Goal: Register for event/course

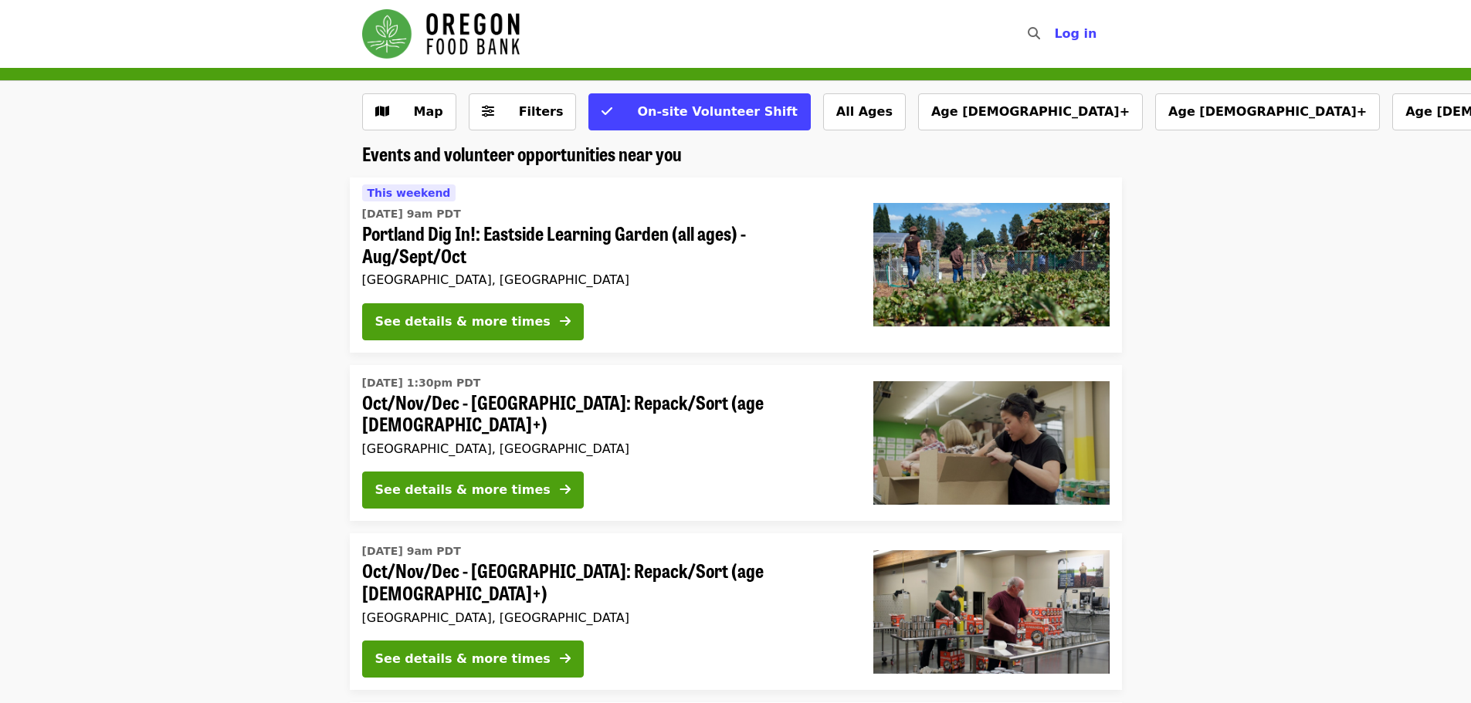
click at [506, 108] on span "Filters" at bounding box center [533, 112] width 60 height 19
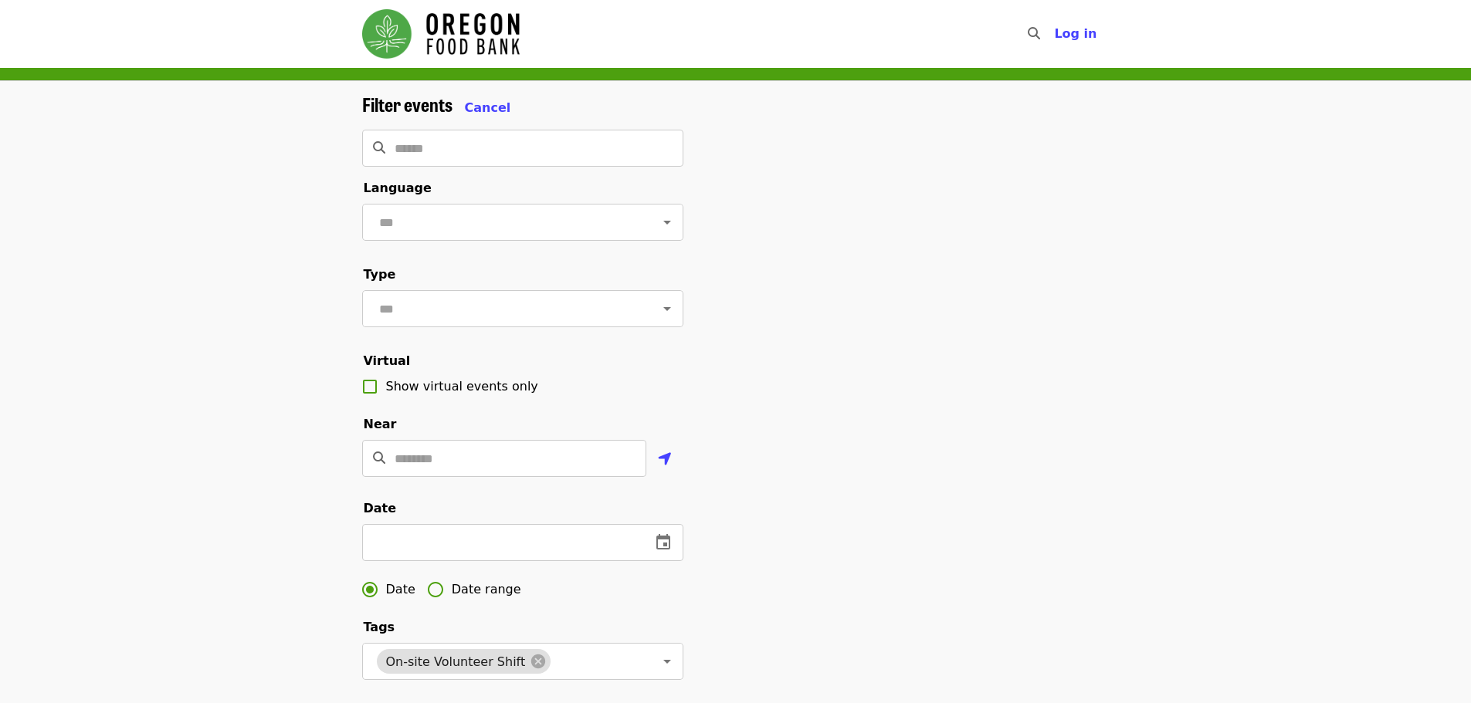
click at [384, 38] on img "Main navigation" at bounding box center [440, 33] width 157 height 49
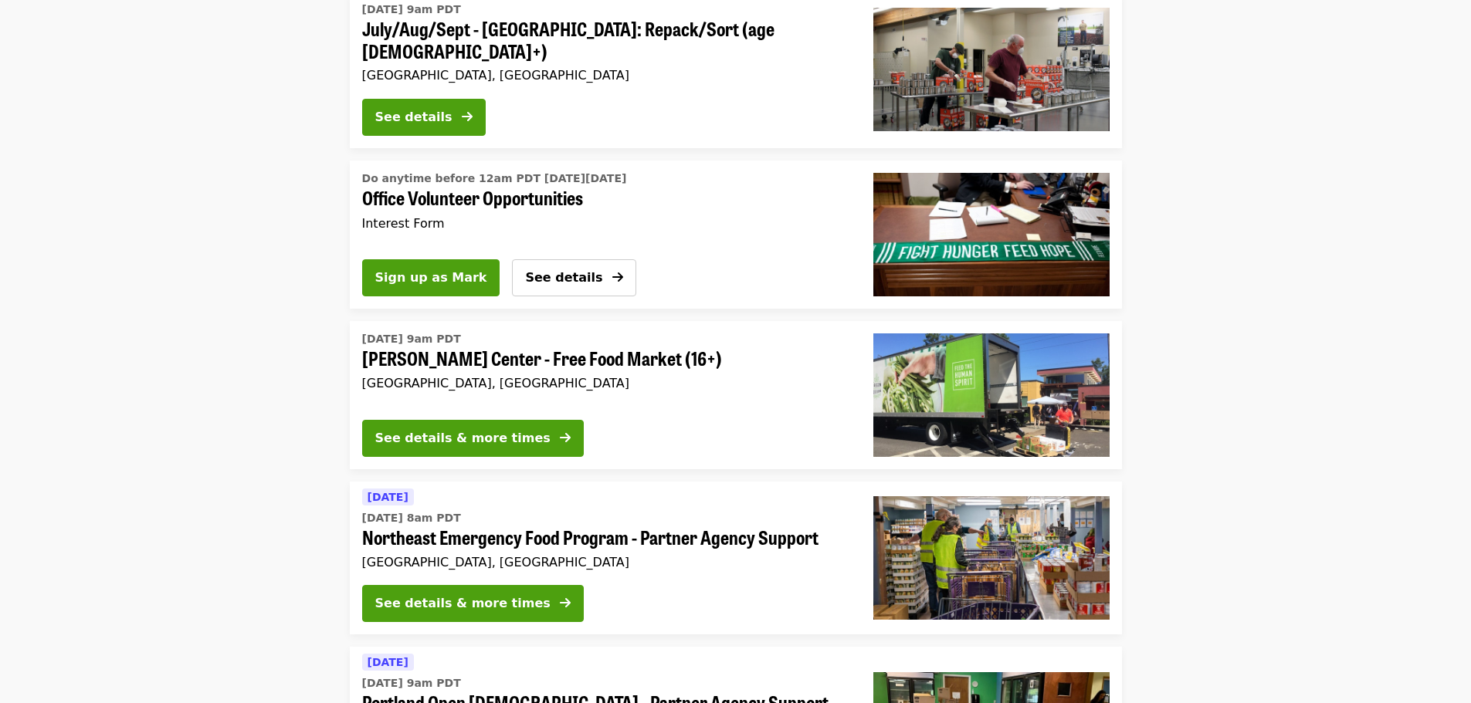
scroll to position [3242, 0]
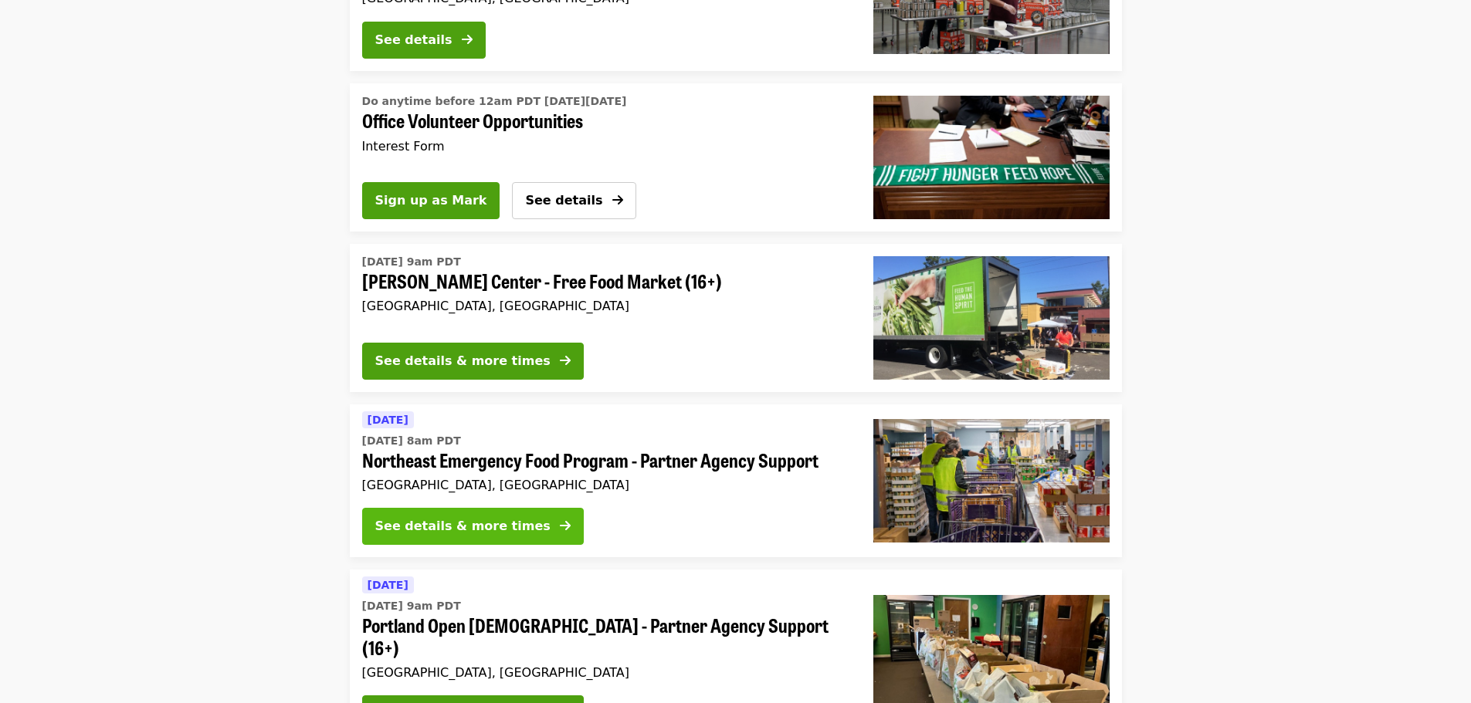
click at [447, 517] on div "See details & more times" at bounding box center [462, 526] width 175 height 19
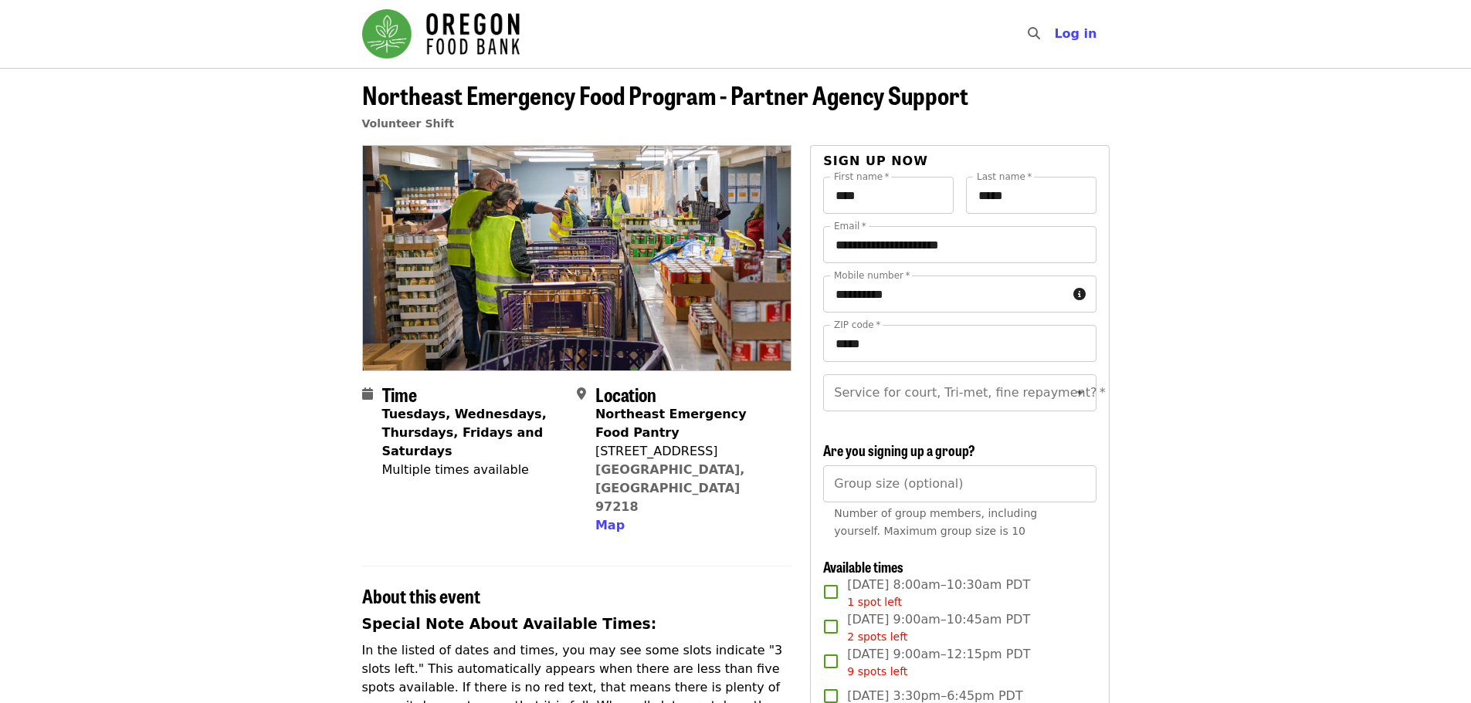
scroll to position [232, 0]
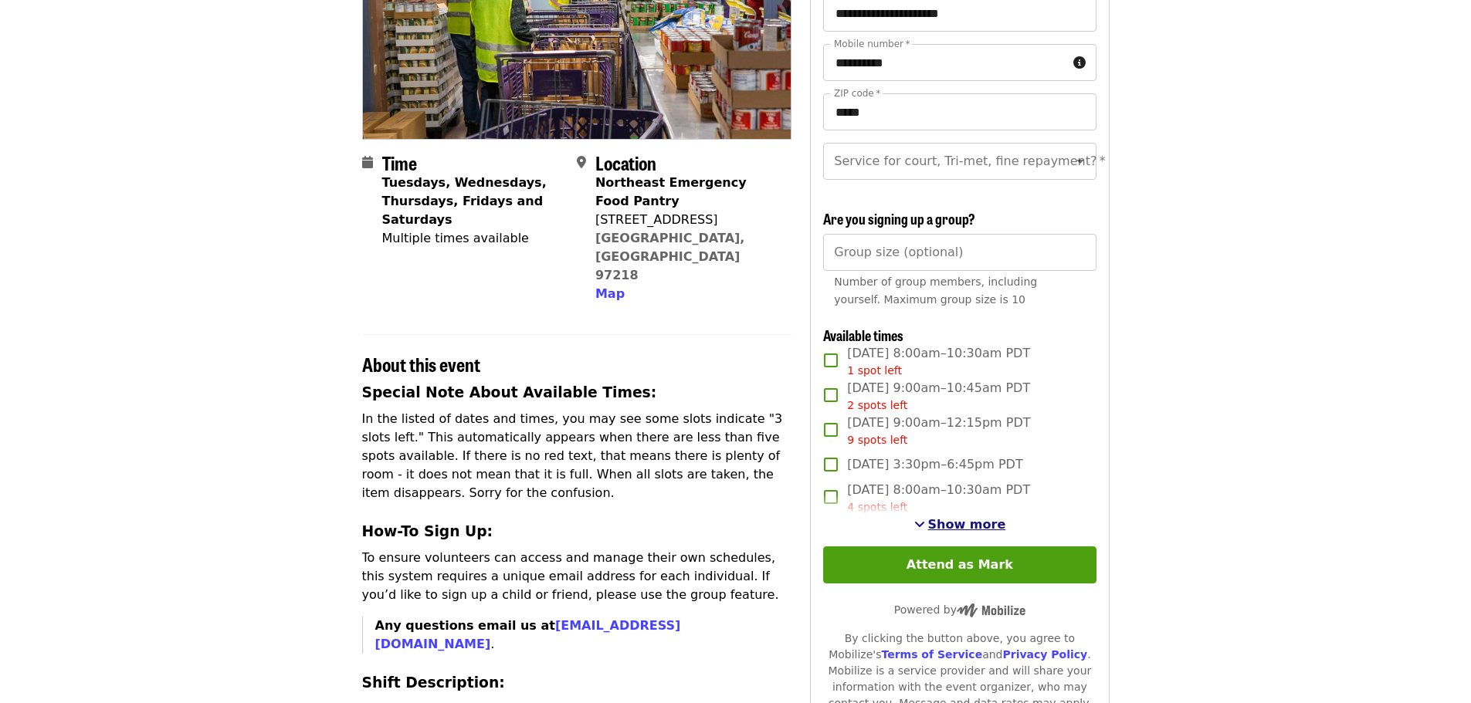
click at [951, 532] on span "Show more" at bounding box center [967, 524] width 78 height 15
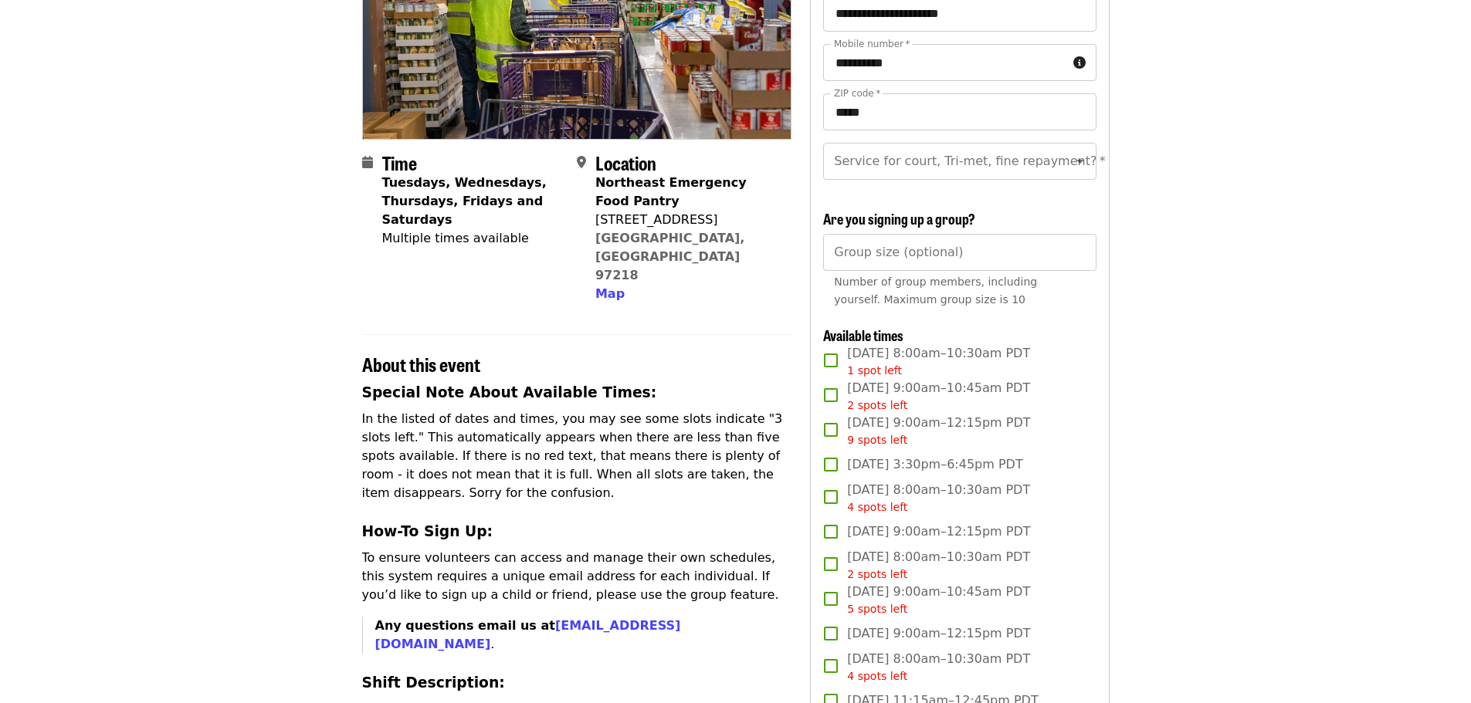
scroll to position [309, 0]
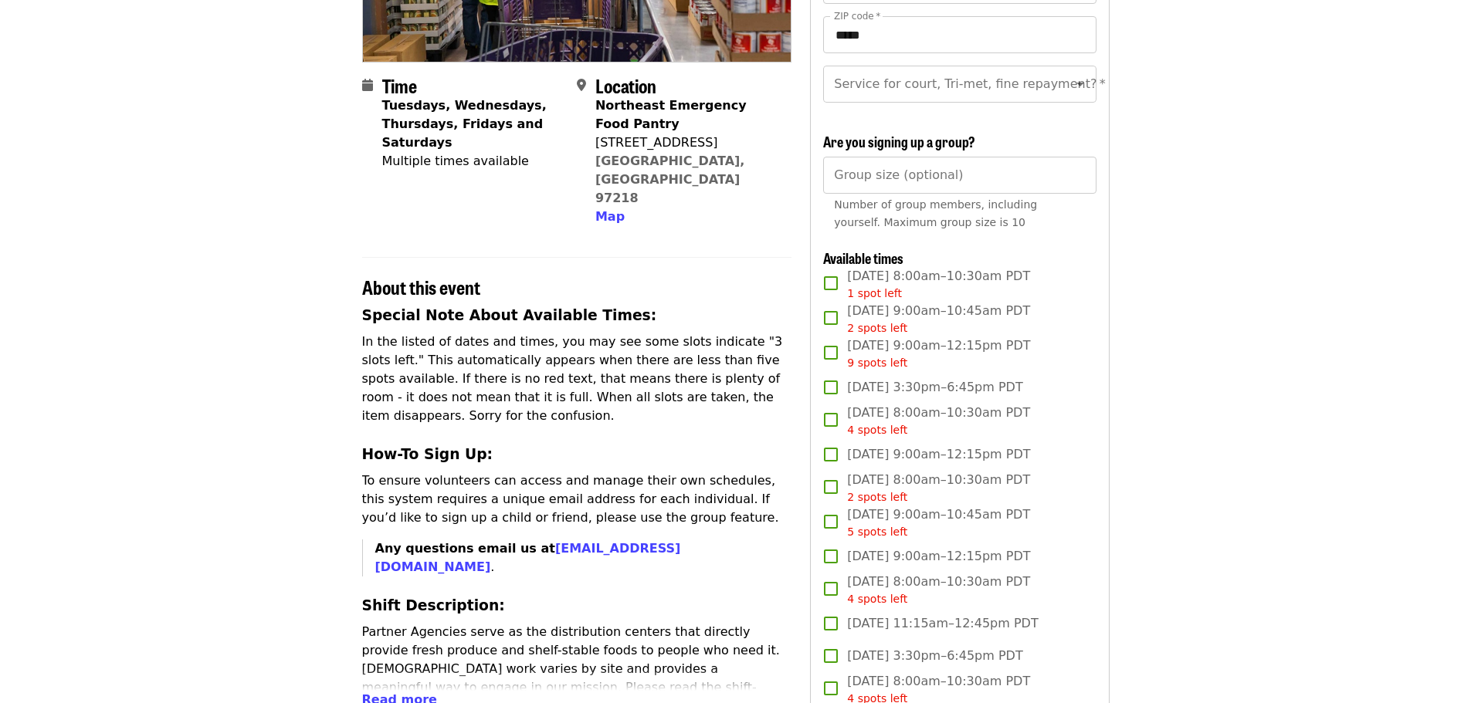
drag, startPoint x: 598, startPoint y: 181, endPoint x: 560, endPoint y: 203, distance: 44.2
drag, startPoint x: 560, startPoint y: 203, endPoint x: 613, endPoint y: 176, distance: 59.7
click at [613, 209] on span "Map" at bounding box center [609, 216] width 29 height 15
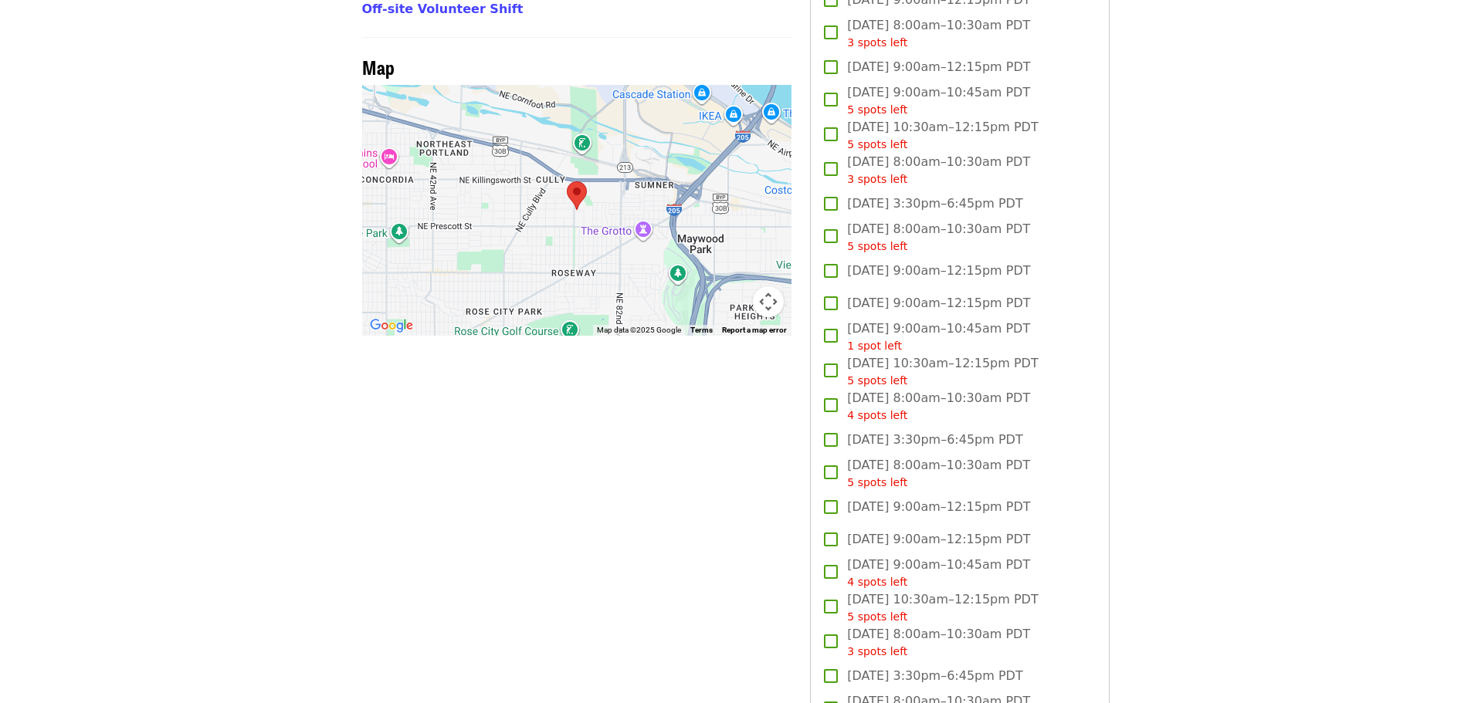
scroll to position [1037, 0]
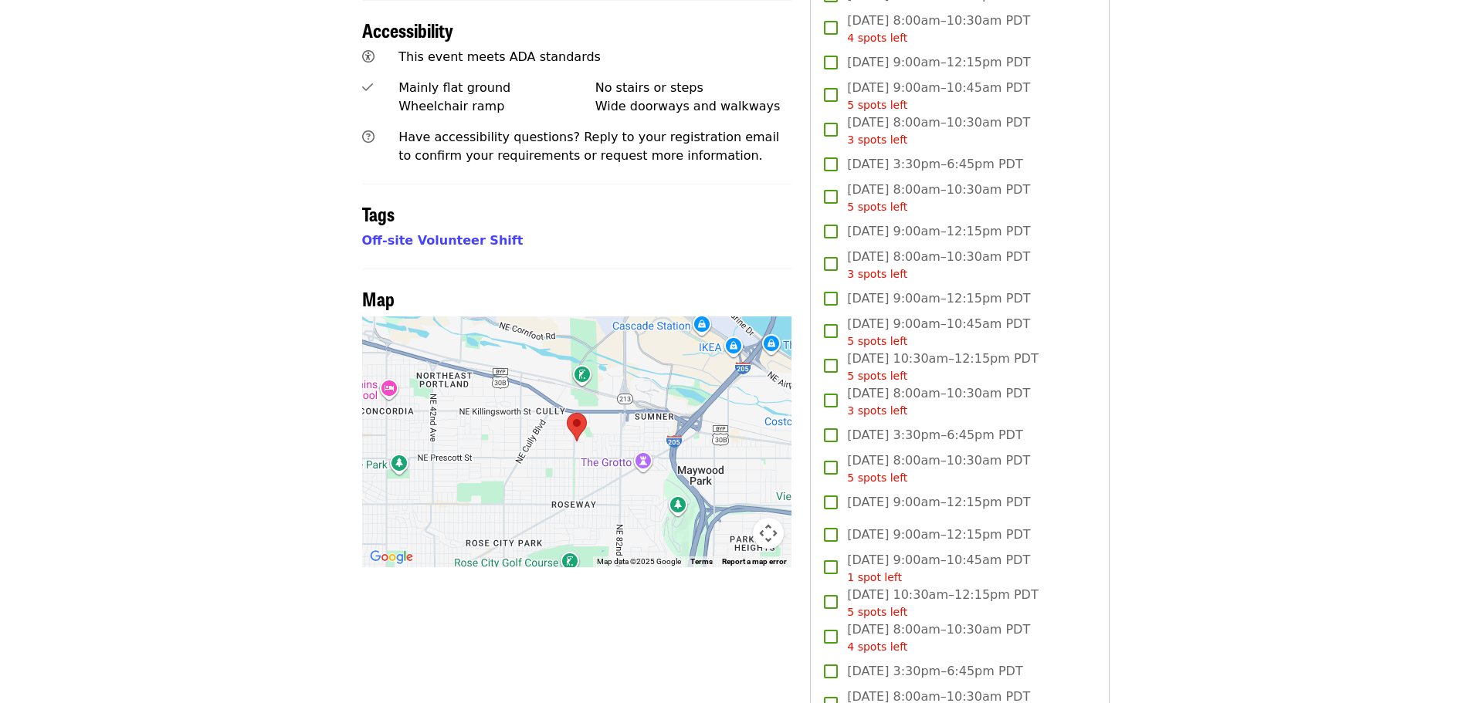
click at [584, 435] on div at bounding box center [577, 442] width 430 height 251
click at [767, 518] on button "Map camera controls" at bounding box center [768, 533] width 31 height 31
click at [723, 441] on button "Zoom in" at bounding box center [729, 456] width 31 height 31
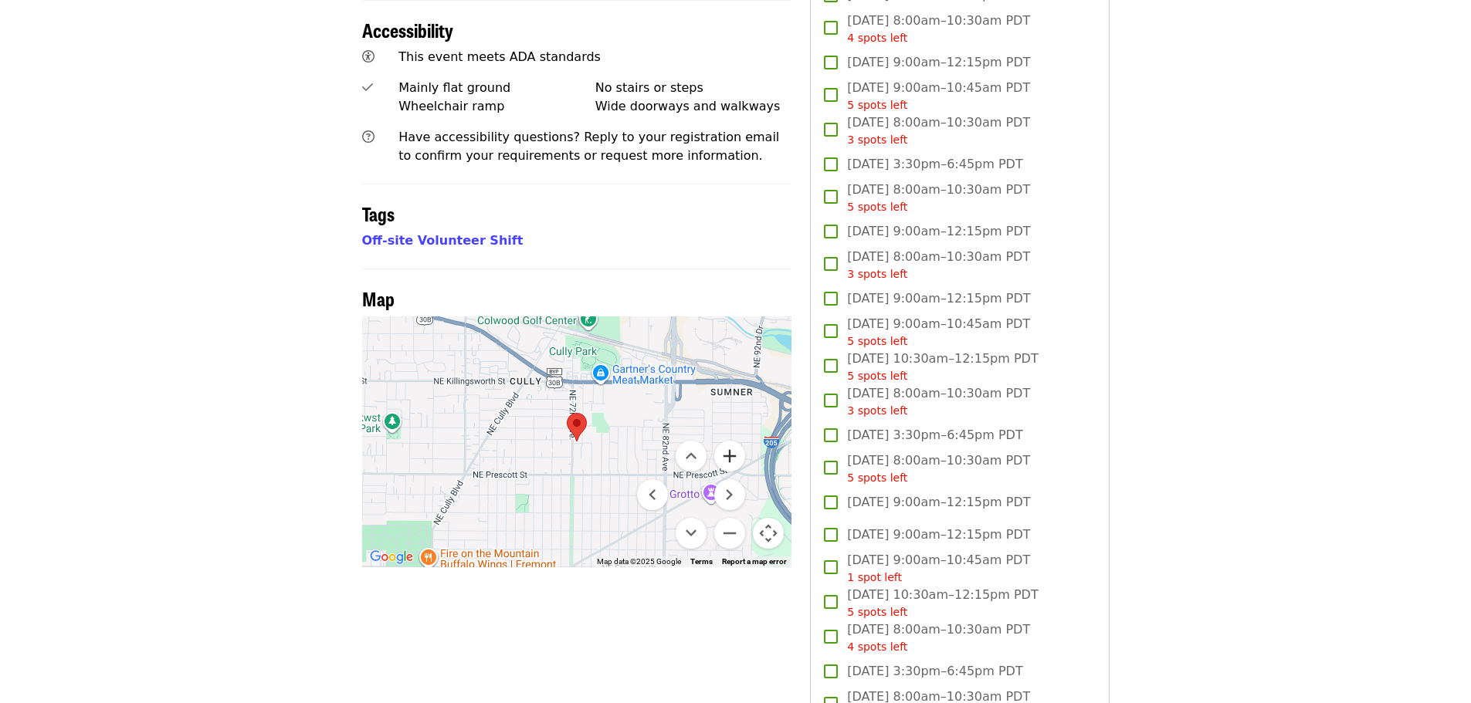
click at [735, 441] on button "Zoom in" at bounding box center [729, 456] width 31 height 31
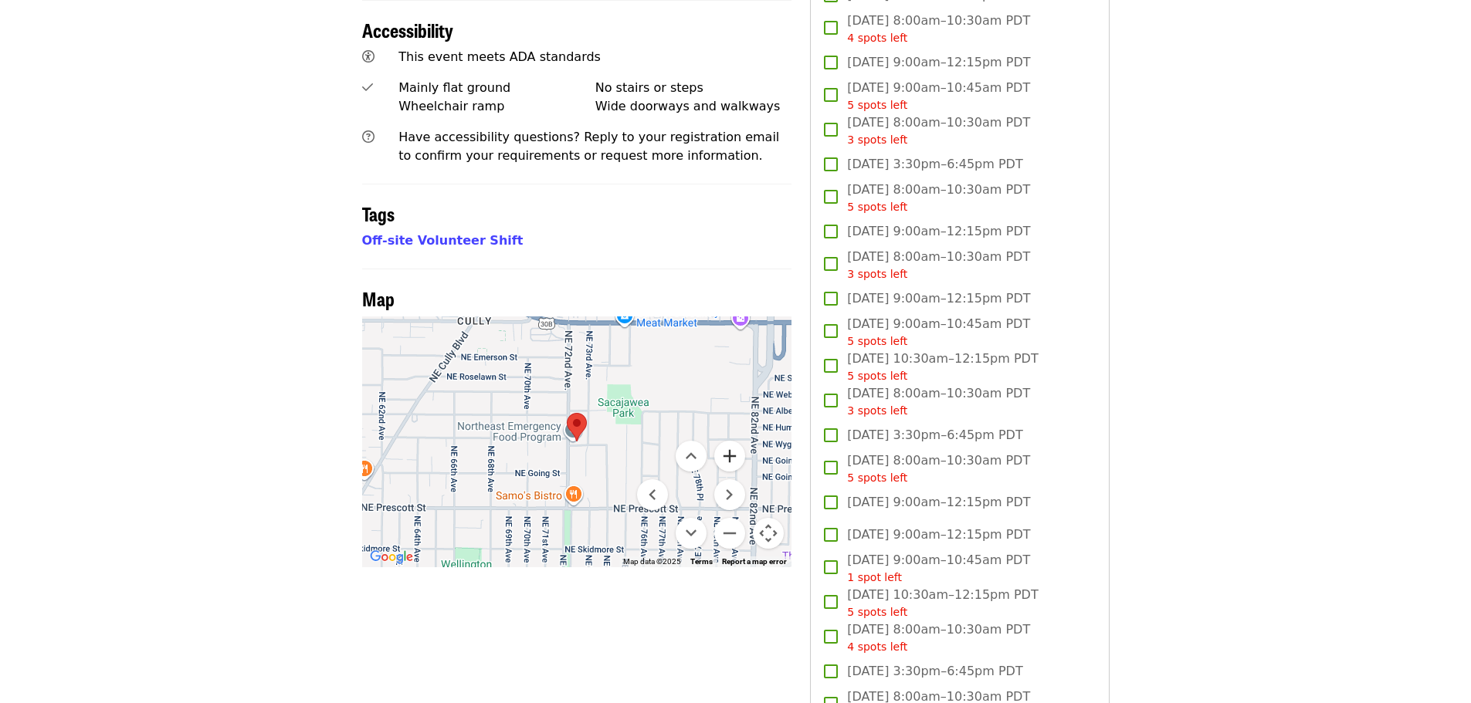
click at [735, 441] on button "Zoom in" at bounding box center [729, 456] width 31 height 31
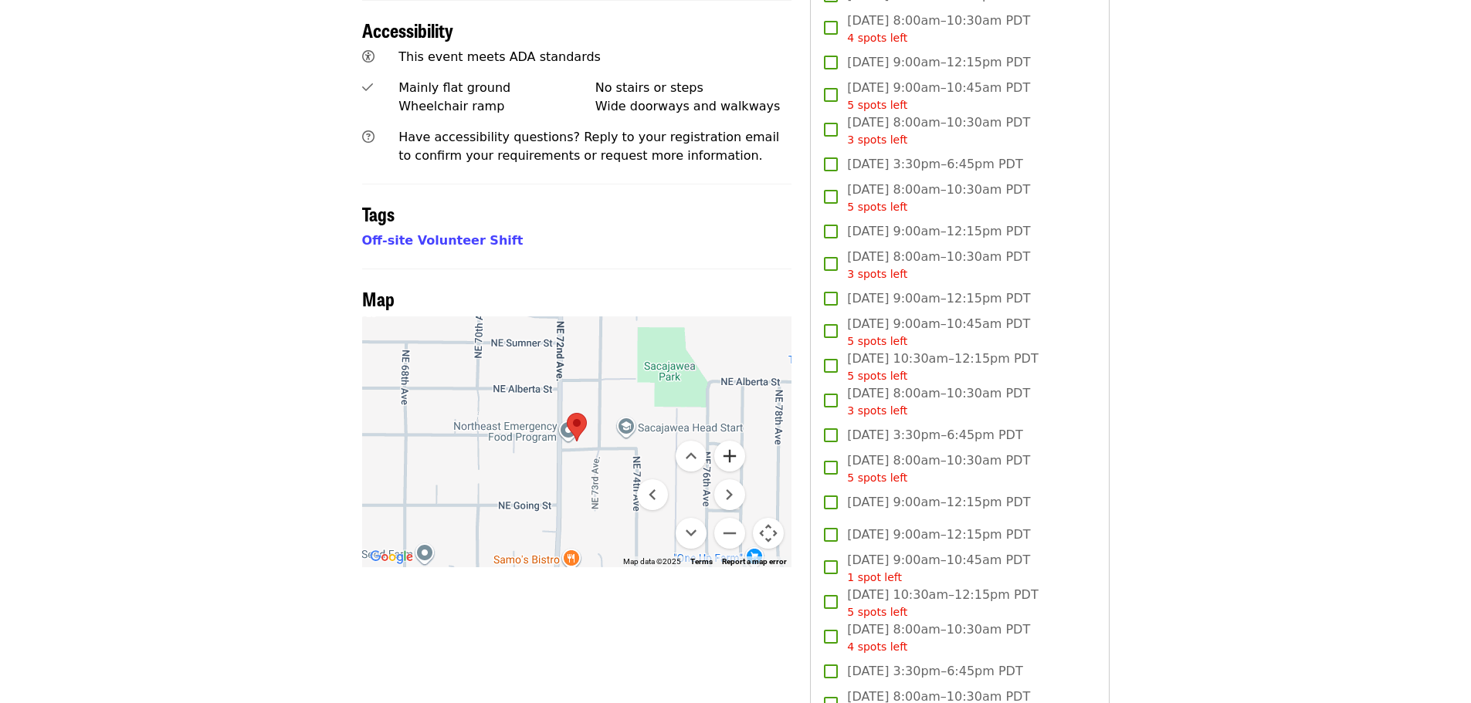
click at [735, 441] on button "Zoom in" at bounding box center [729, 456] width 31 height 31
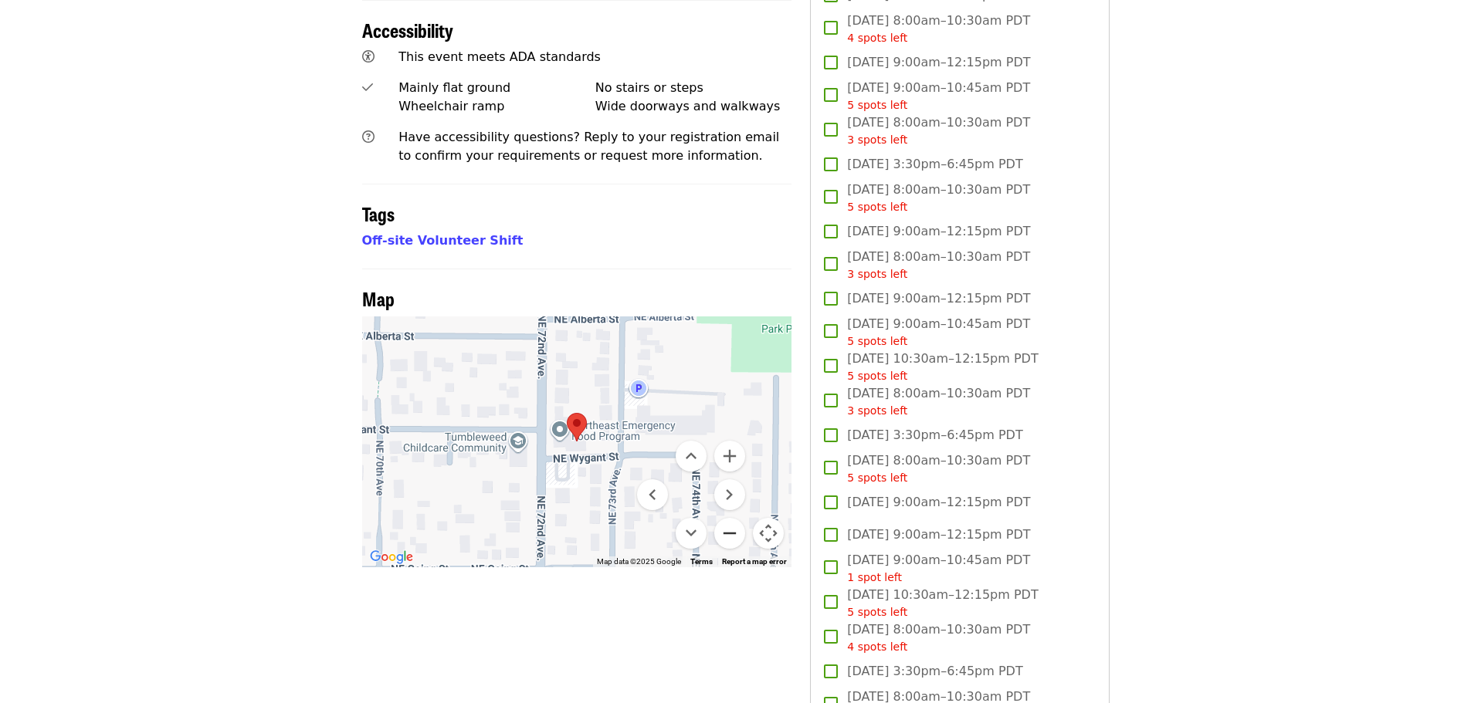
click at [726, 518] on button "Zoom out" at bounding box center [729, 533] width 31 height 31
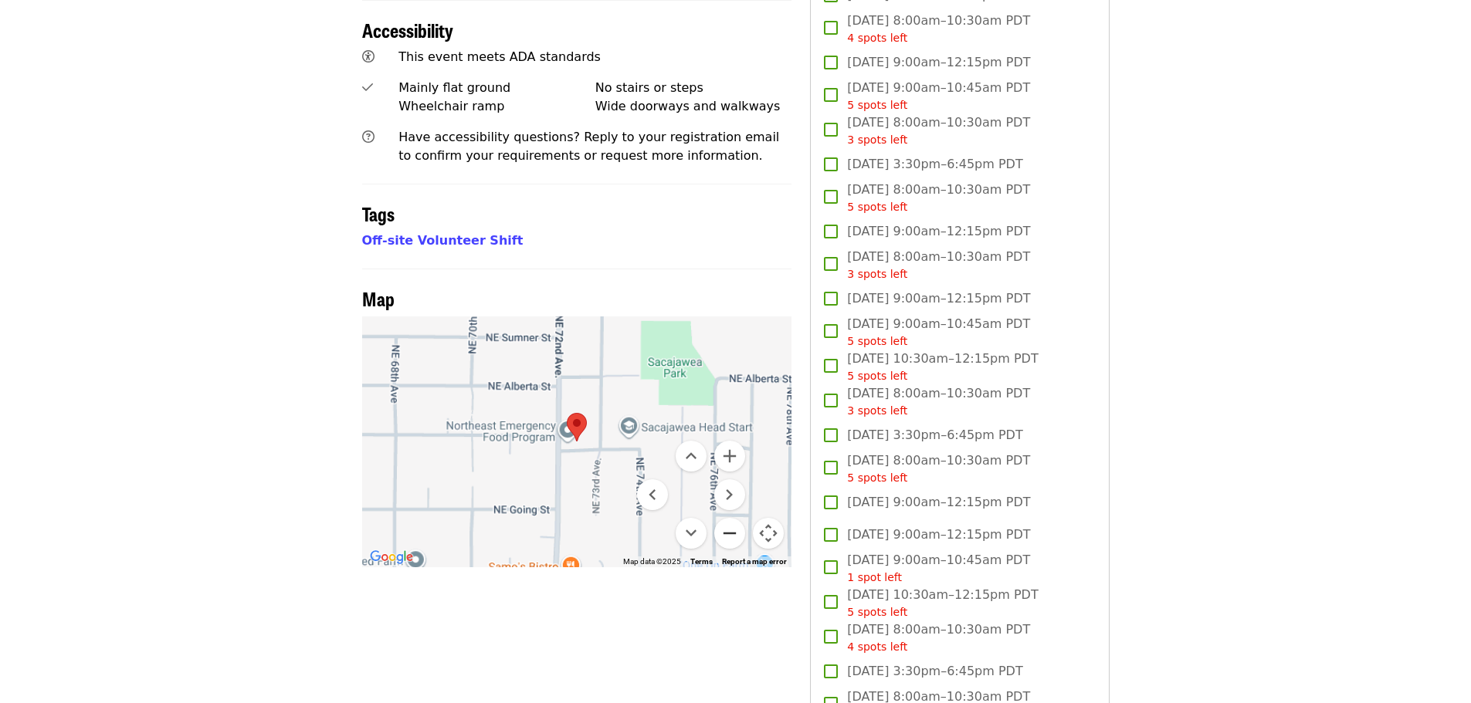
click at [726, 518] on button "Zoom out" at bounding box center [729, 533] width 31 height 31
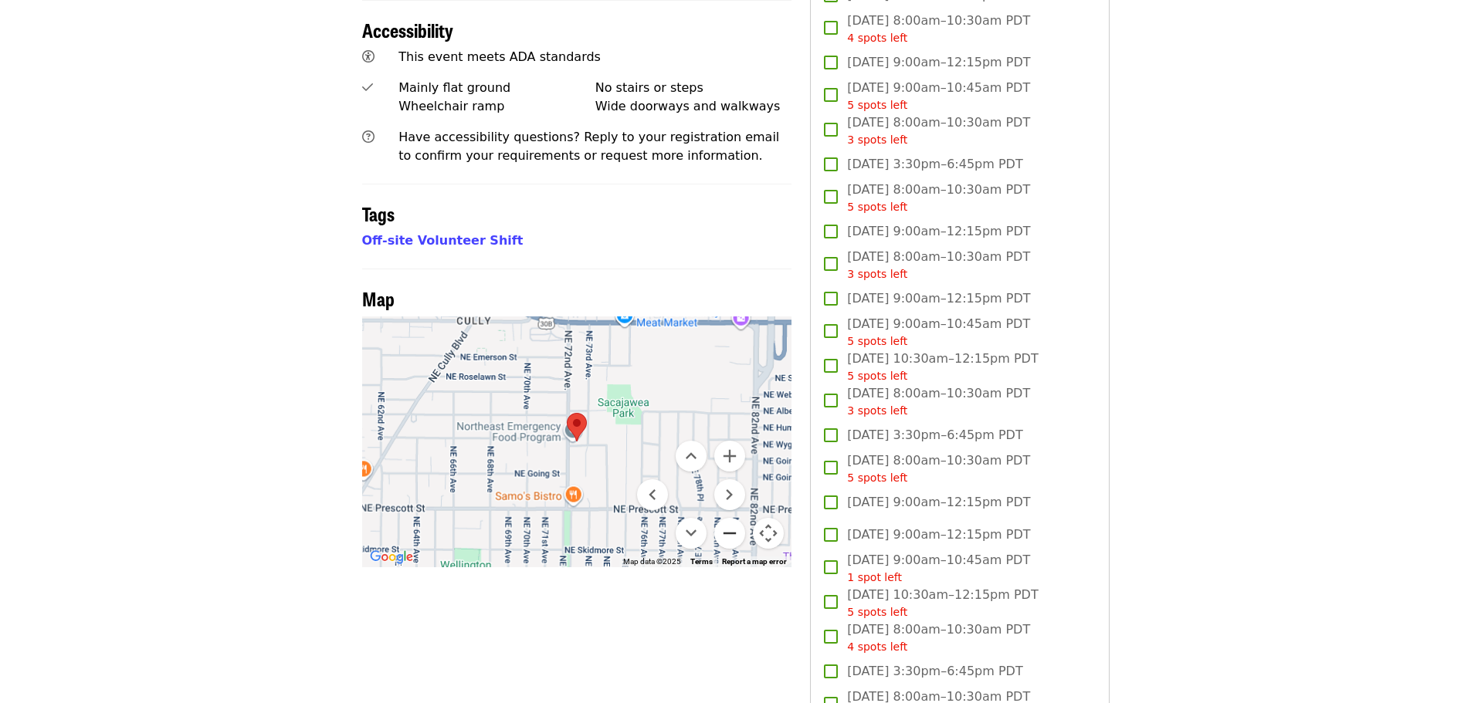
click at [726, 518] on button "Zoom out" at bounding box center [729, 533] width 31 height 31
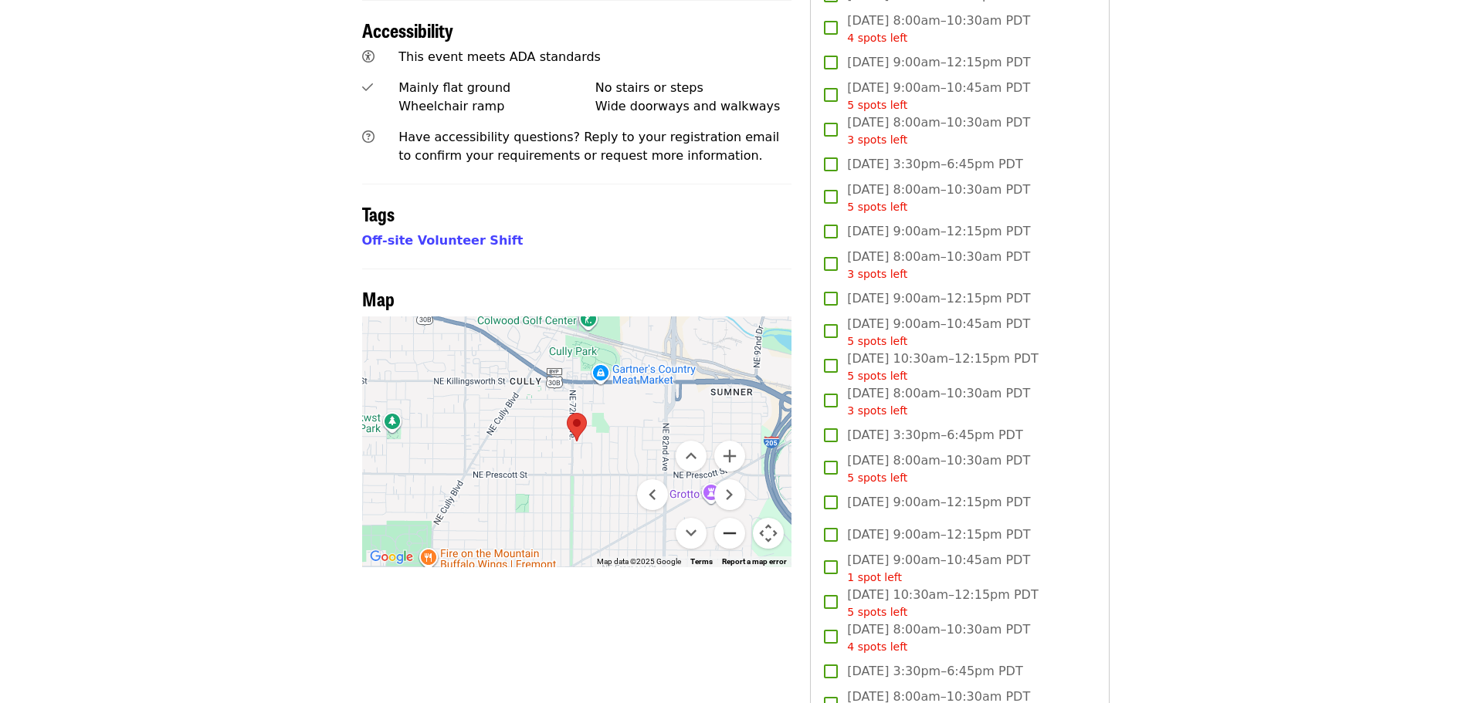
click at [726, 518] on button "Zoom out" at bounding box center [729, 533] width 31 height 31
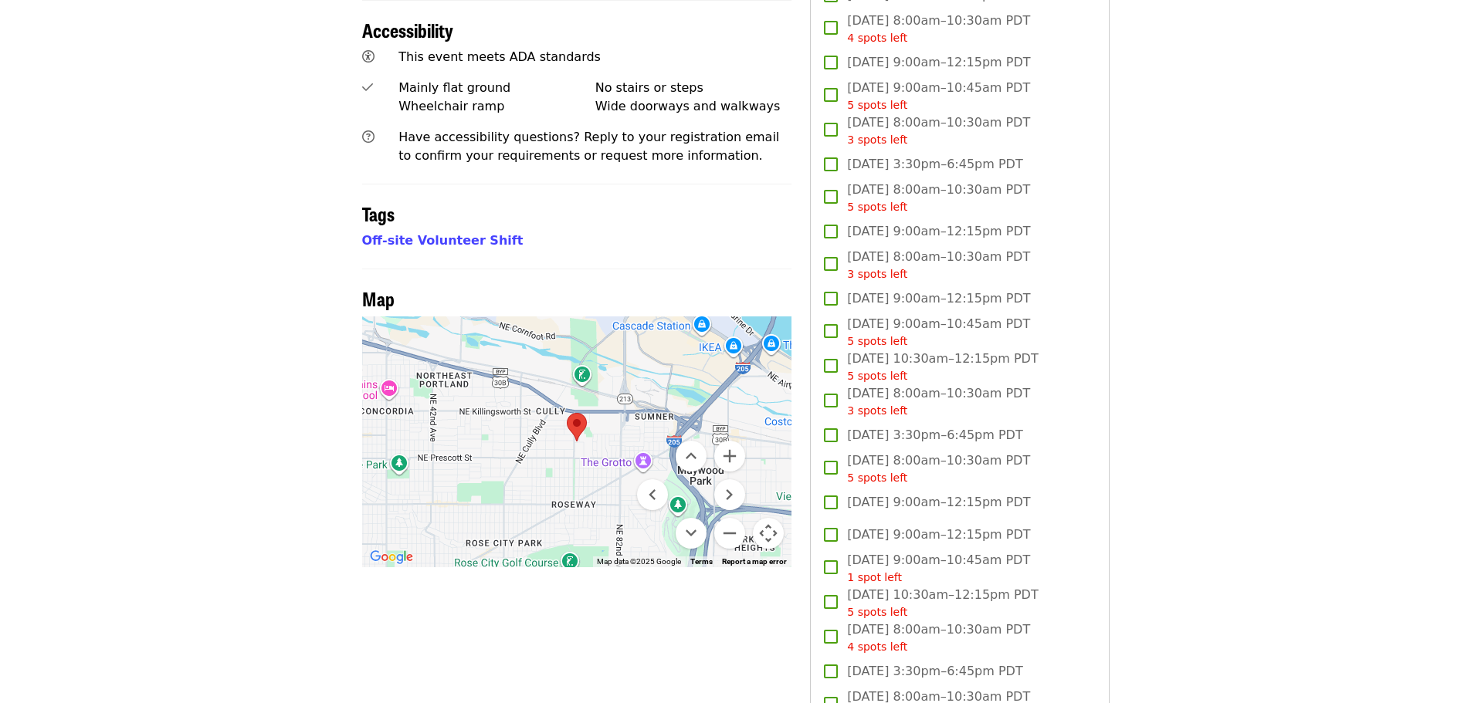
drag, startPoint x: 516, startPoint y: 461, endPoint x: 672, endPoint y: 465, distance: 156.0
click at [666, 470] on div "Keyboard shortcuts Map Data Map data ©2025 Google Map data ©2025 Google 1 km Cl…" at bounding box center [577, 442] width 430 height 251
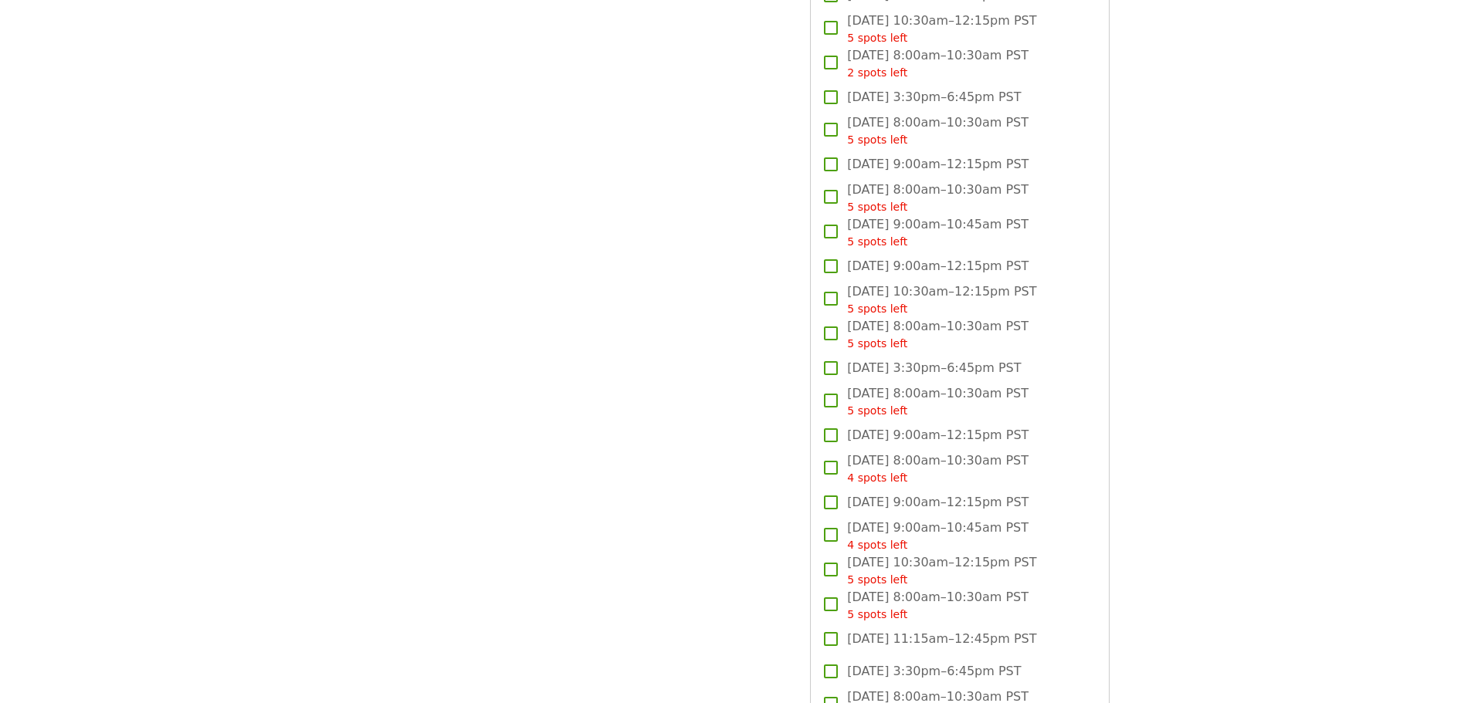
scroll to position [3121, 0]
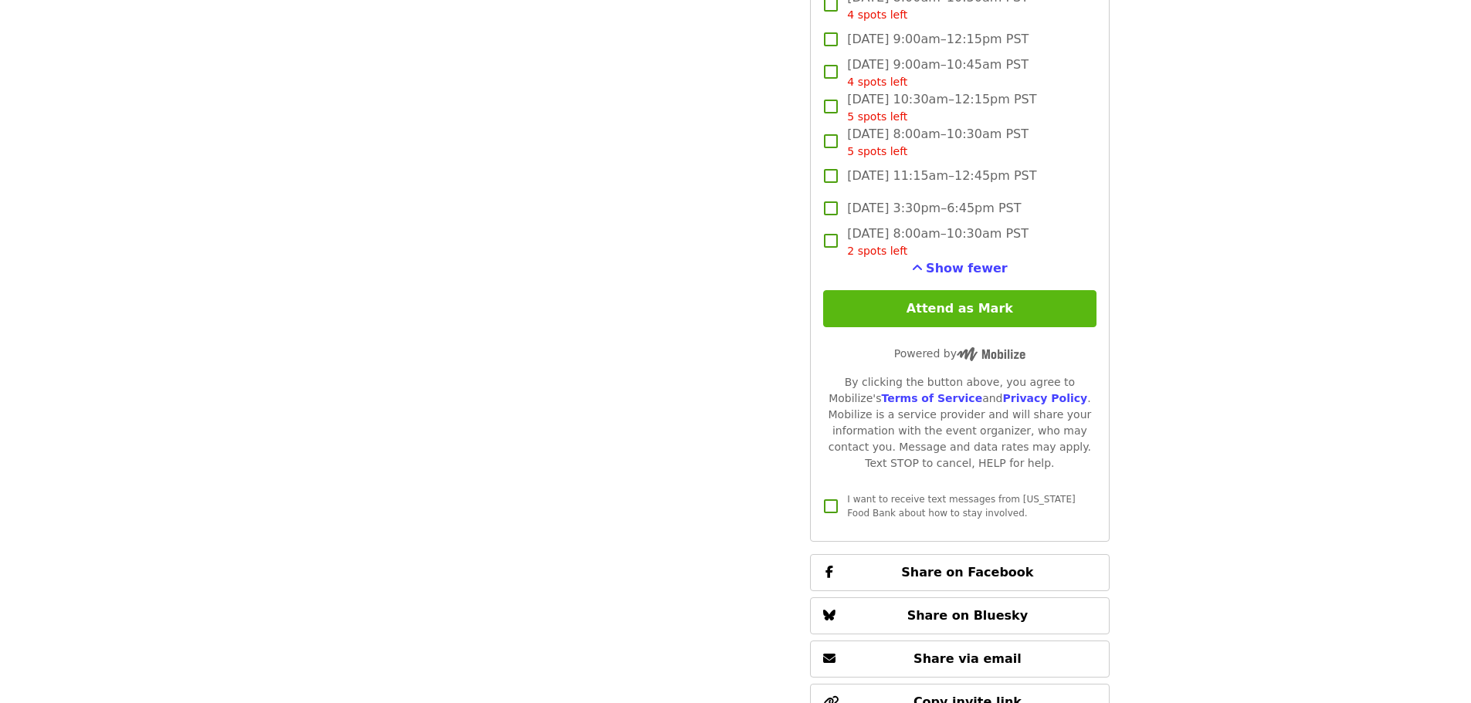
click at [1013, 314] on button "Attend as Mark" at bounding box center [959, 308] width 273 height 37
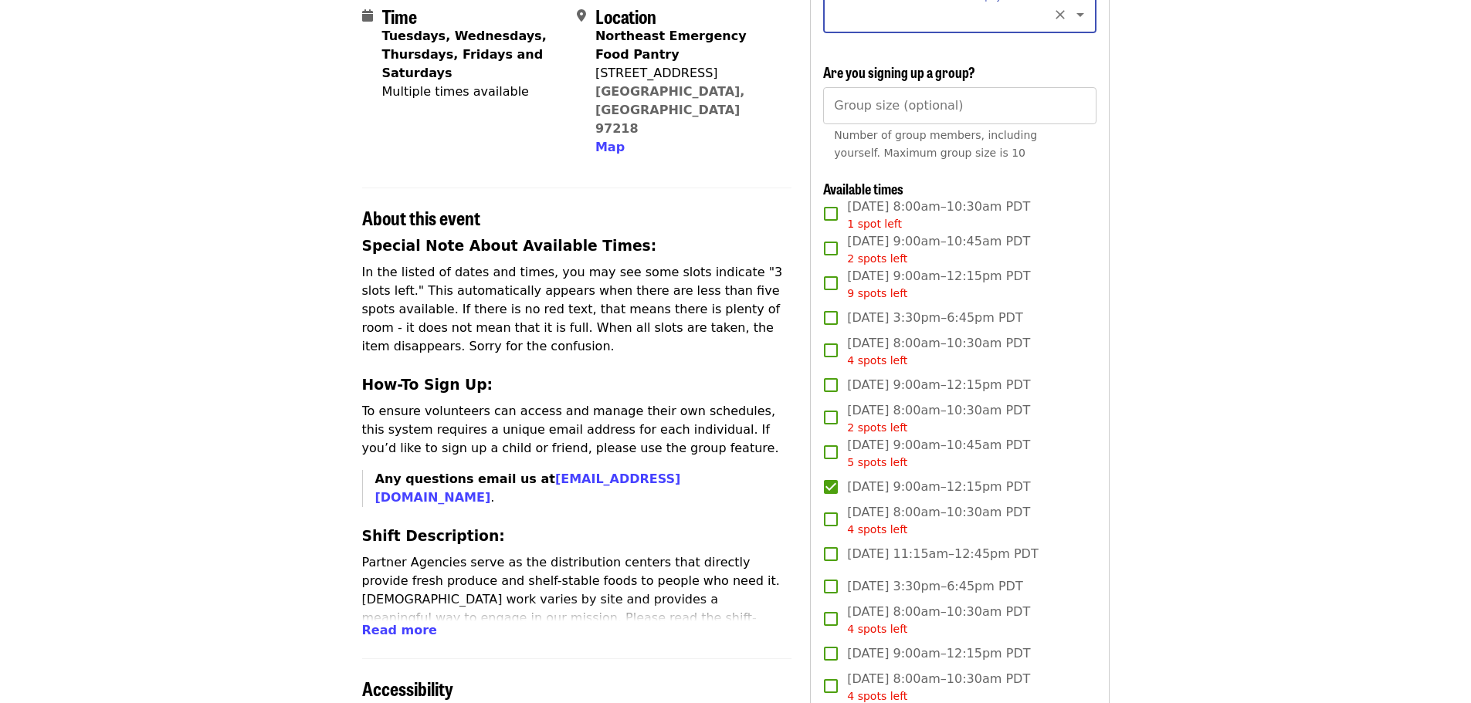
scroll to position [0, 0]
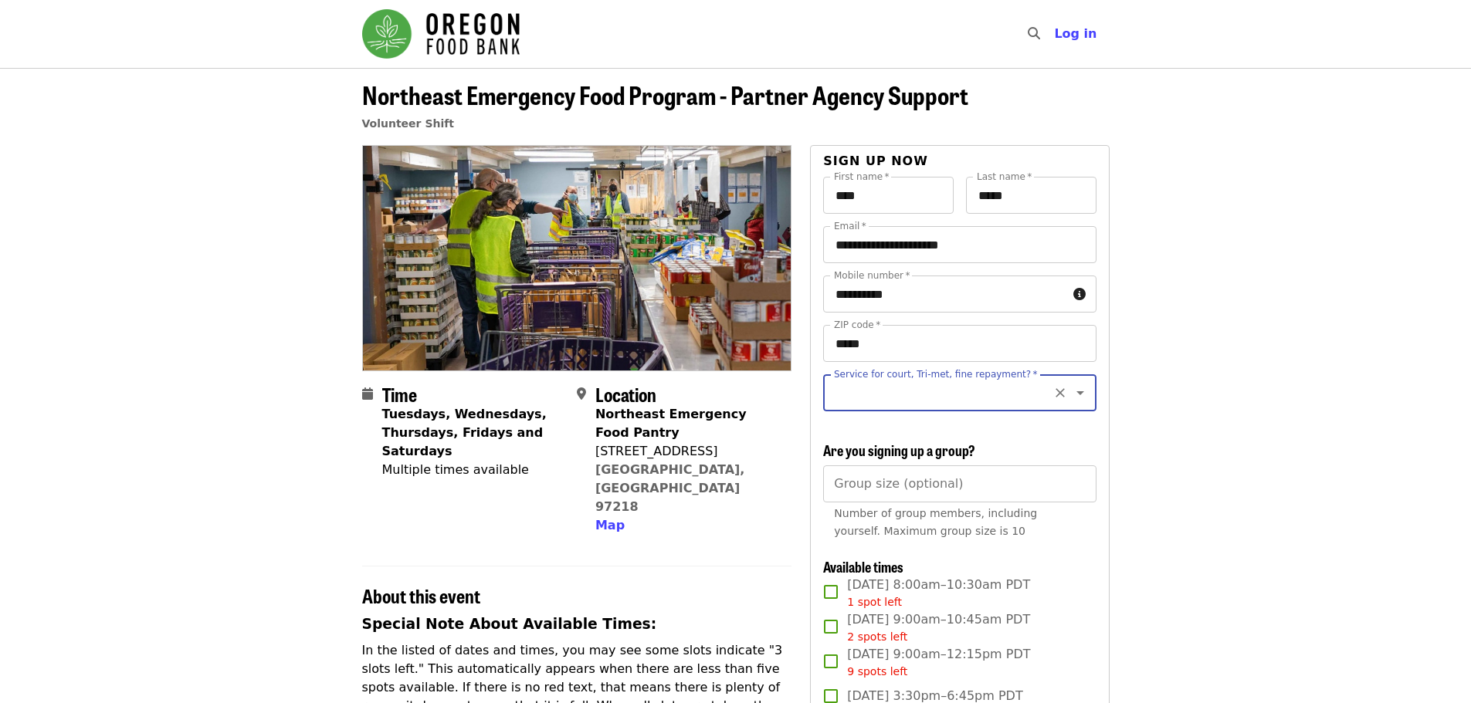
click at [912, 401] on input "Service for court, Tri-met, fine repayment?   *" at bounding box center [940, 392] width 210 height 29
click at [846, 437] on li "No" at bounding box center [953, 435] width 261 height 28
type input "**"
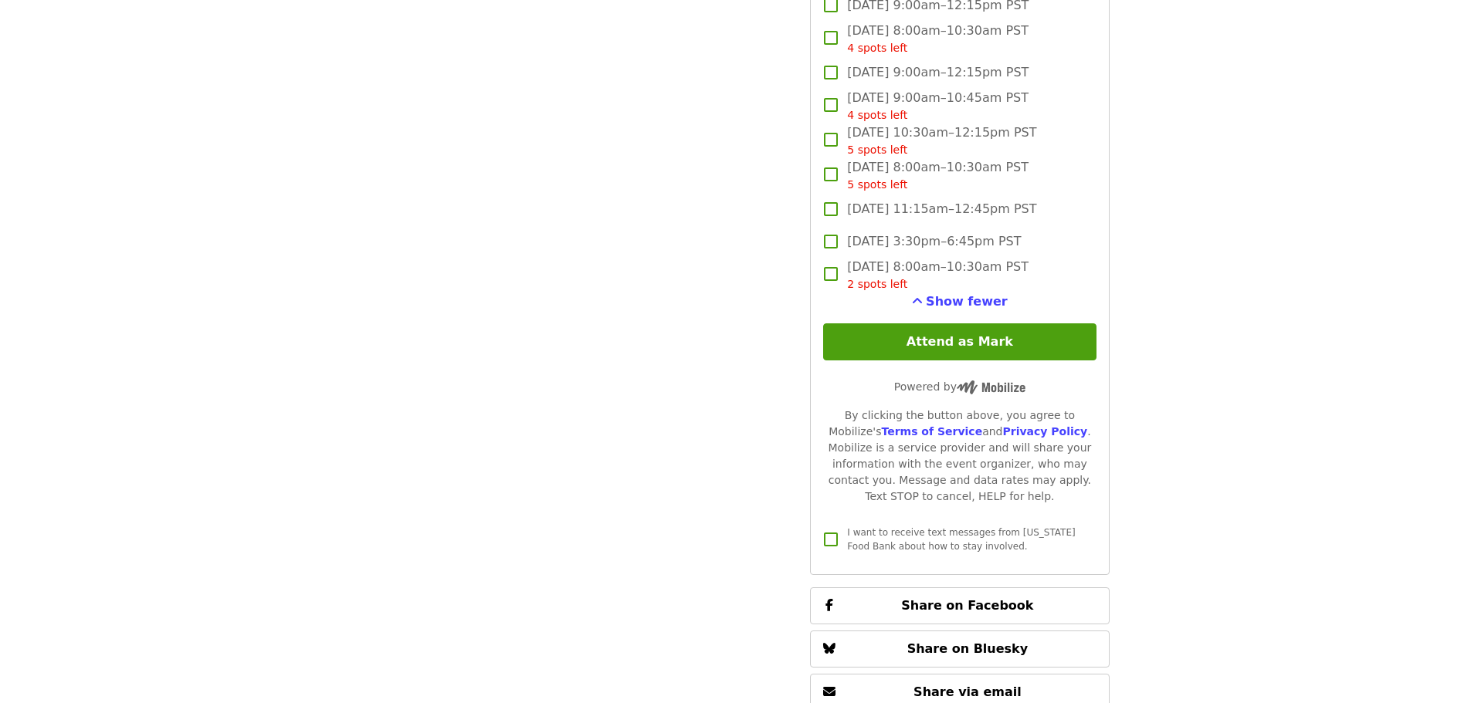
scroll to position [3165, 0]
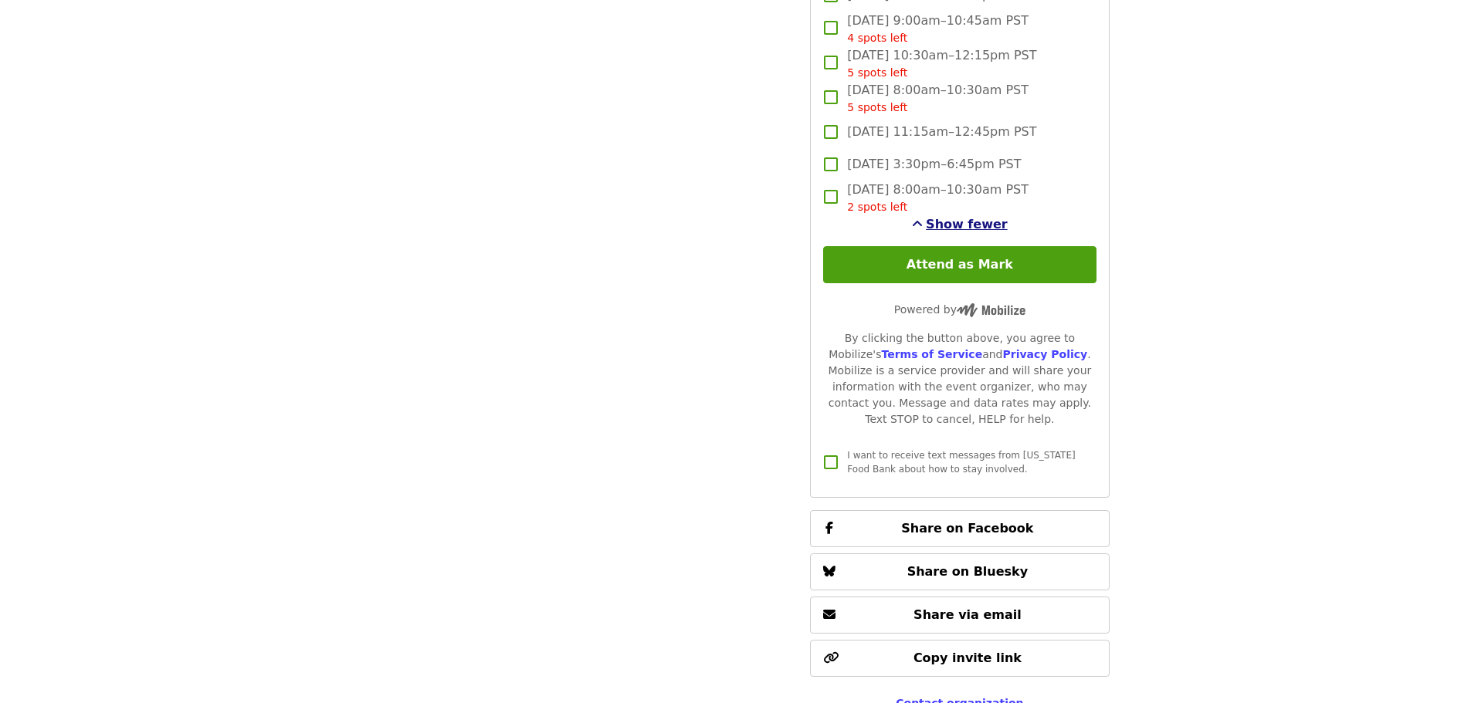
click at [952, 232] on span "Show fewer" at bounding box center [967, 224] width 82 height 15
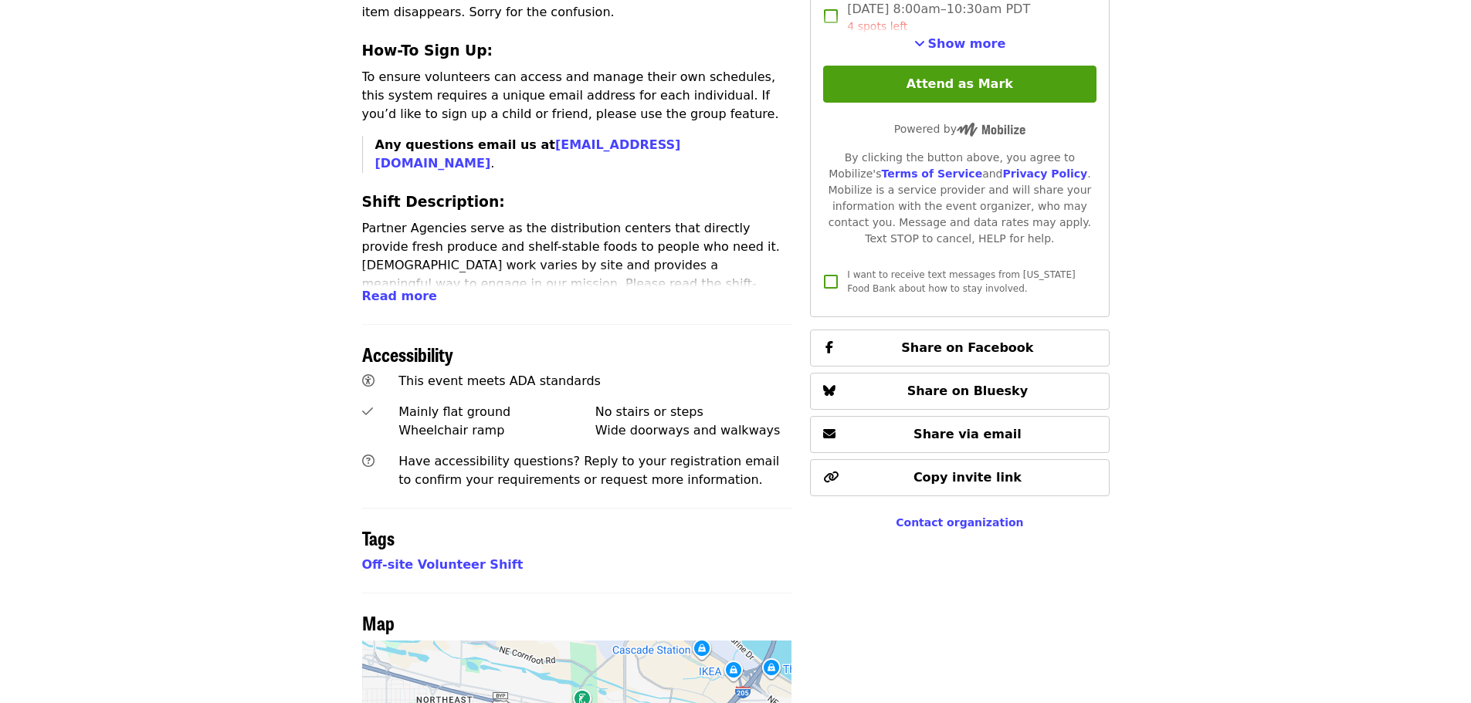
scroll to position [558, 0]
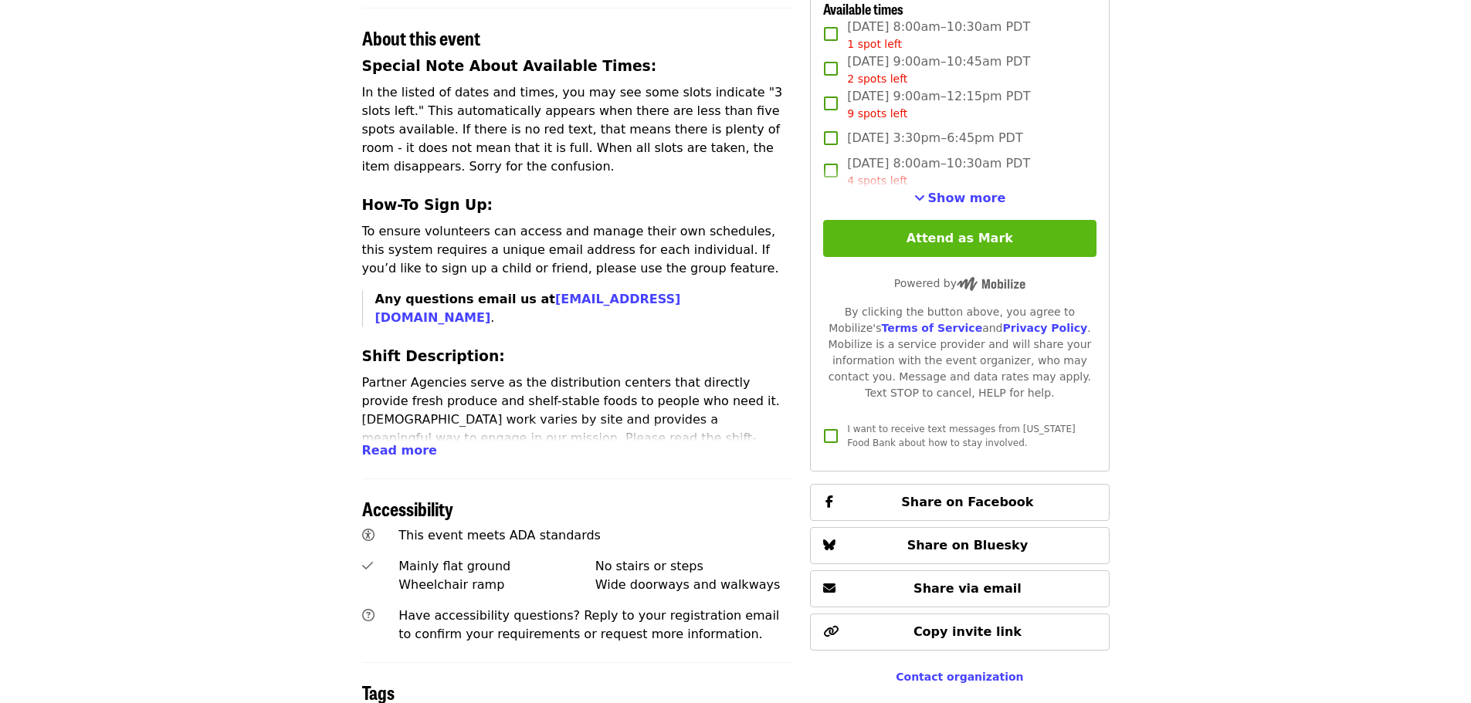
click at [983, 245] on button "Attend as Mark" at bounding box center [959, 238] width 273 height 37
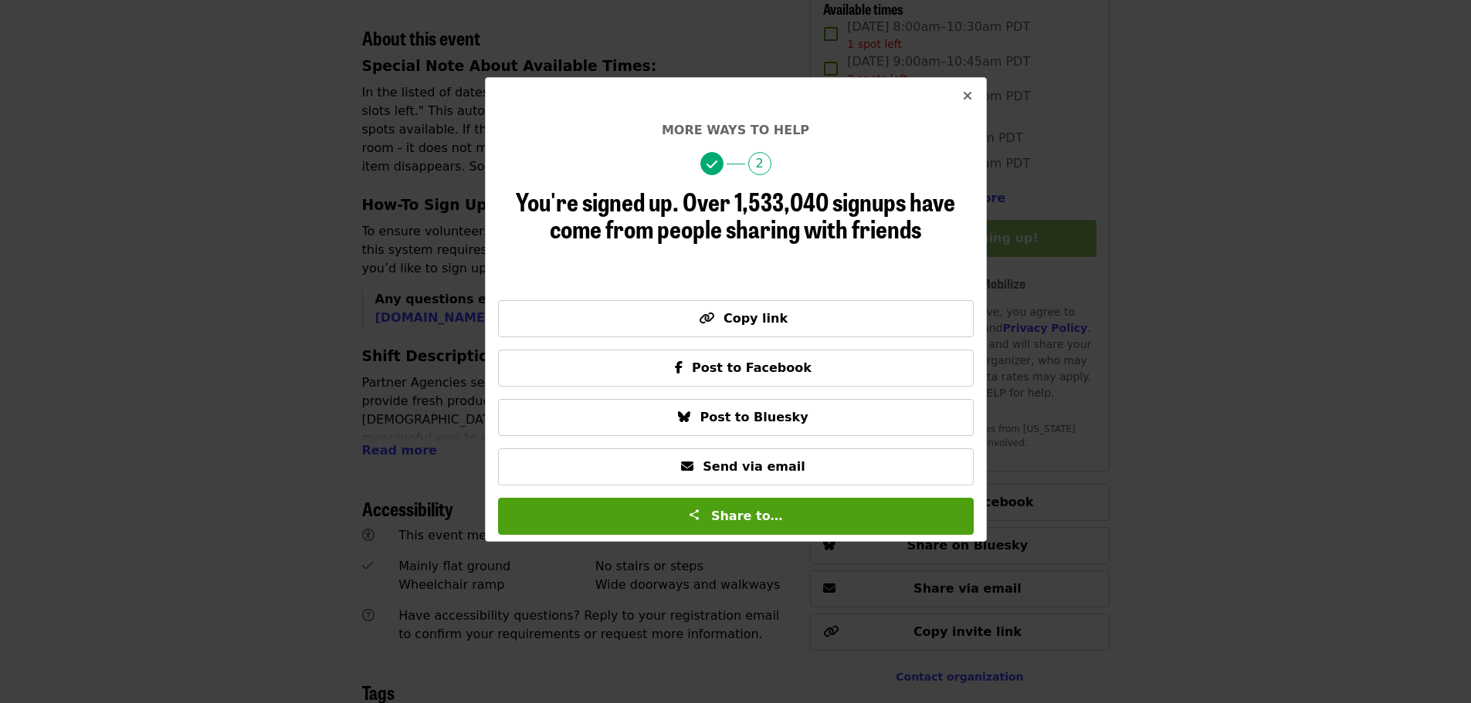
click at [964, 98] on icon "times icon" at bounding box center [967, 96] width 9 height 15
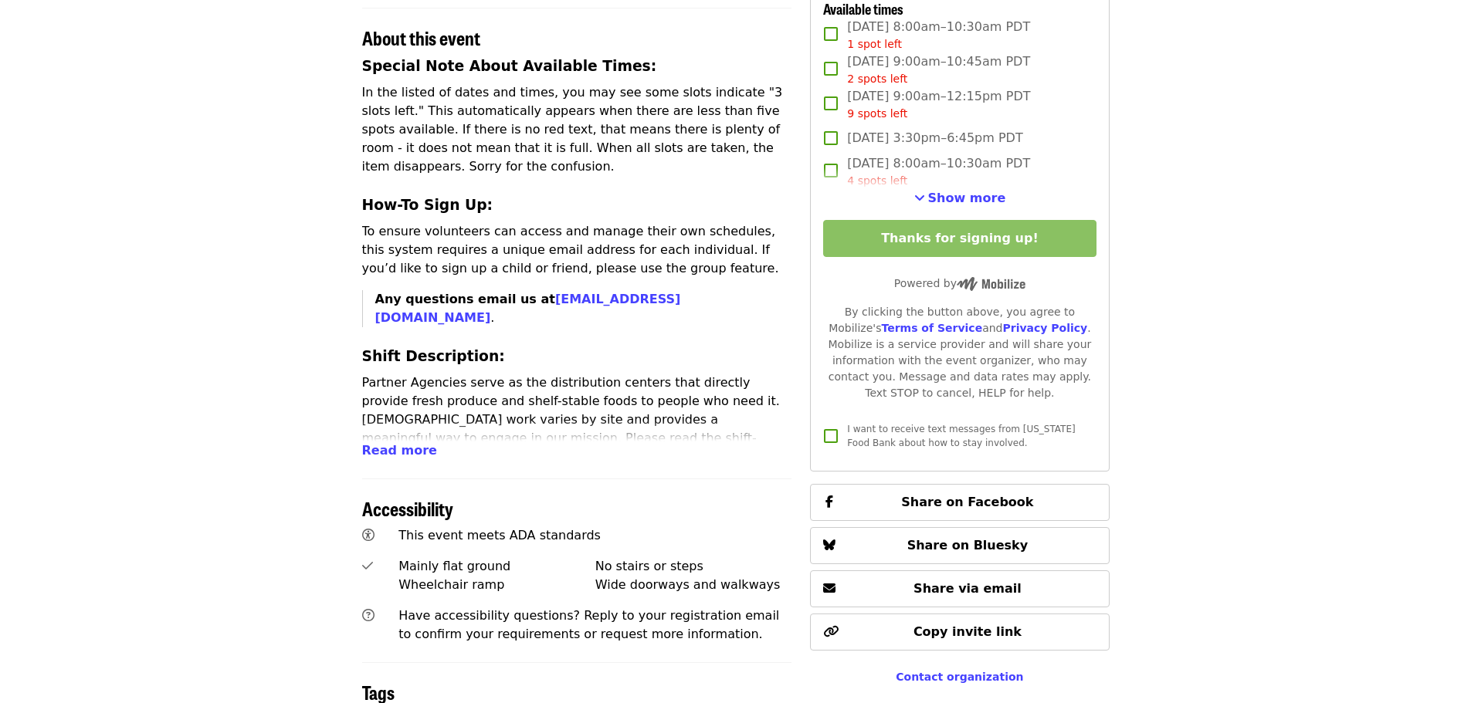
scroll to position [172, 0]
